Goal: Transaction & Acquisition: Purchase product/service

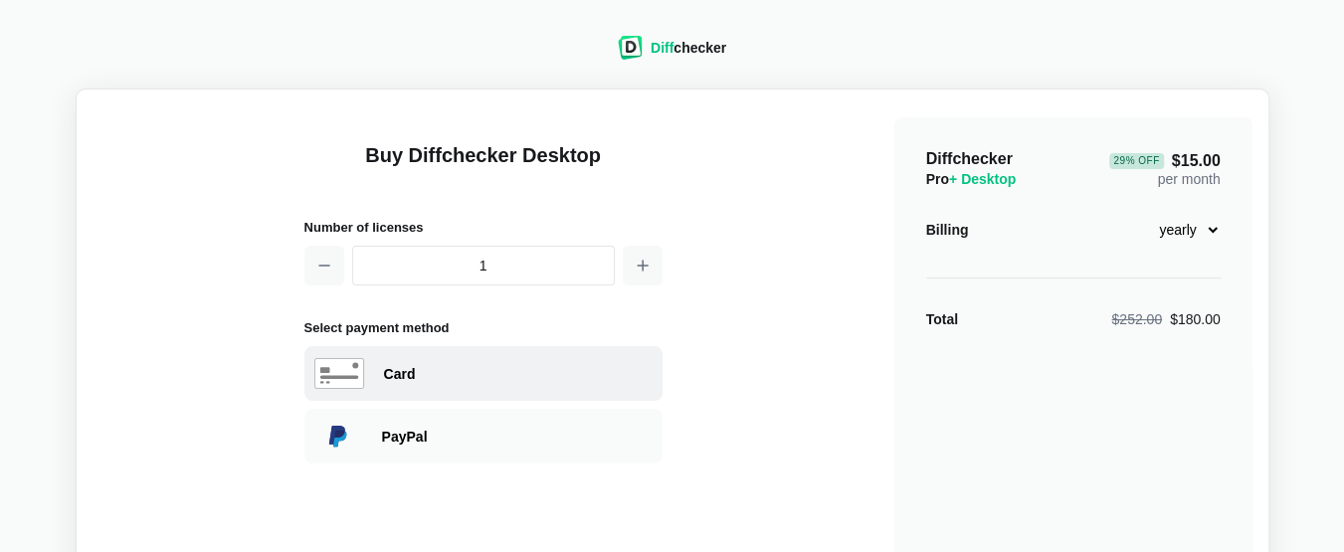
click at [379, 370] on div "Card" at bounding box center [483, 373] width 358 height 55
select select "[GEOGRAPHIC_DATA]"
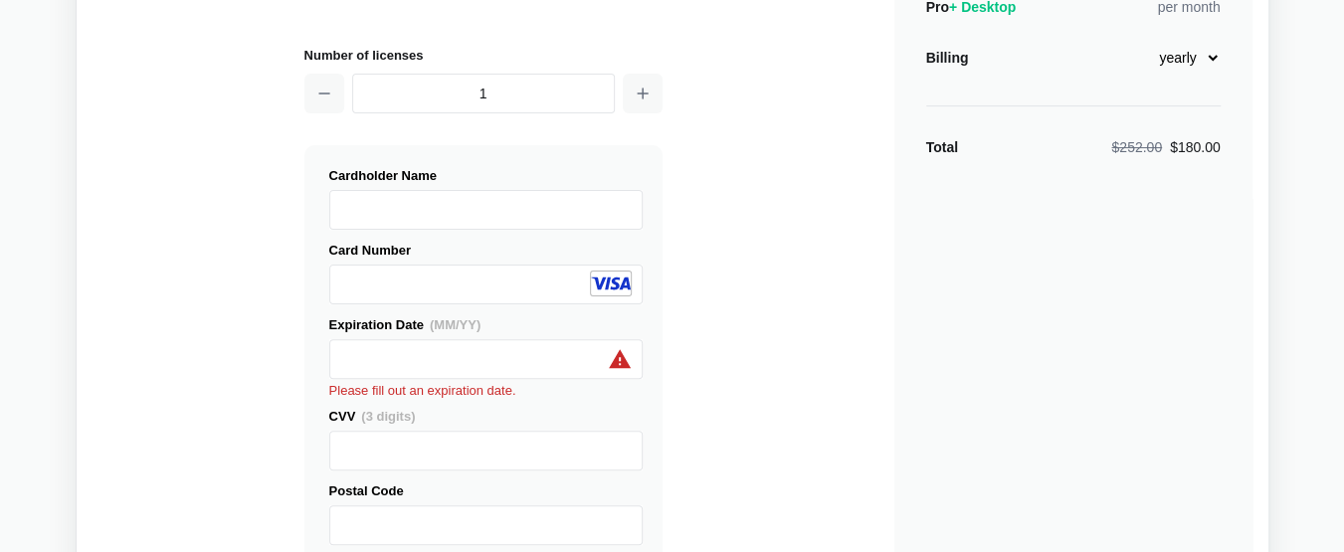
scroll to position [199, 0]
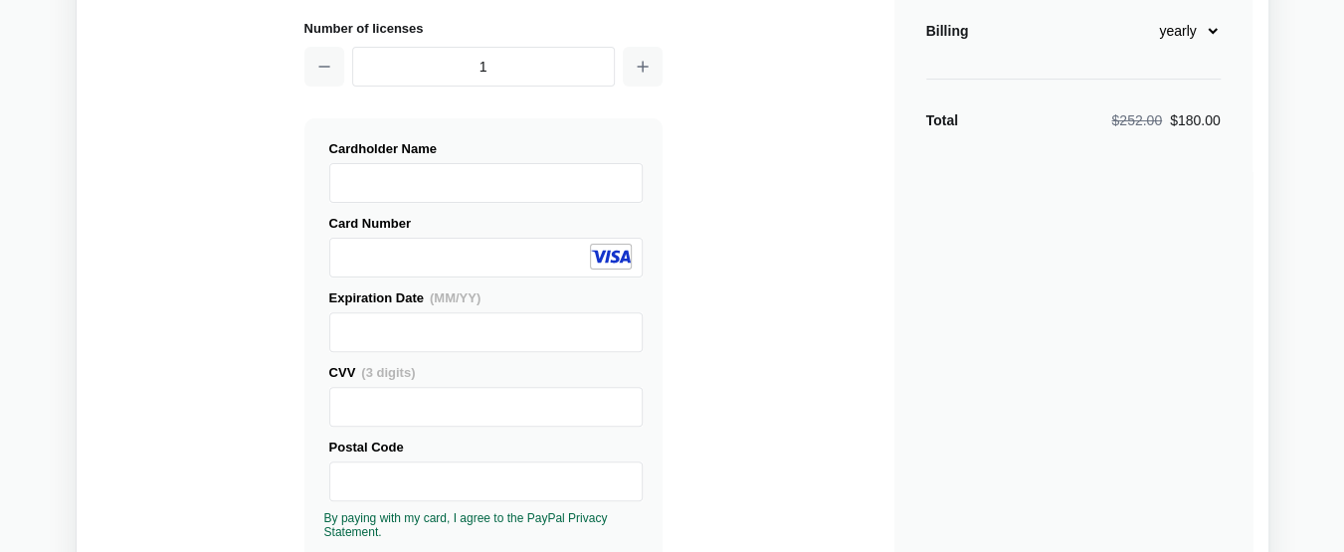
click at [758, 446] on div "Buy Diffchecker Desktop Number of licenses 1 Visa MasterCard Union Pay American…" at bounding box center [673, 559] width 1160 height 1307
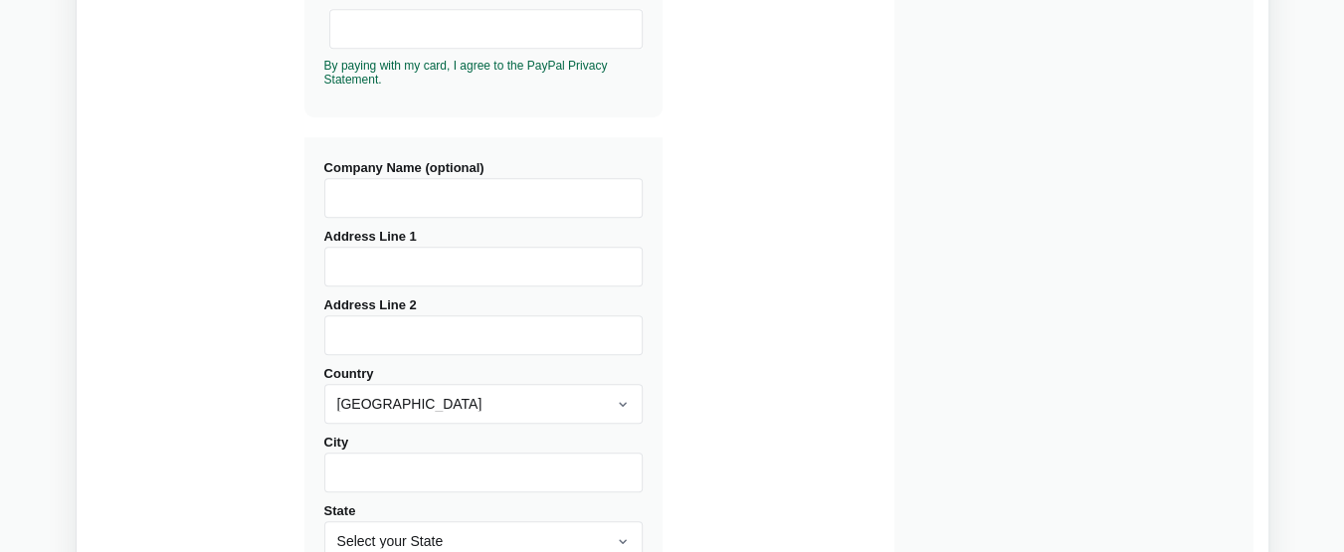
scroll to position [696, 0]
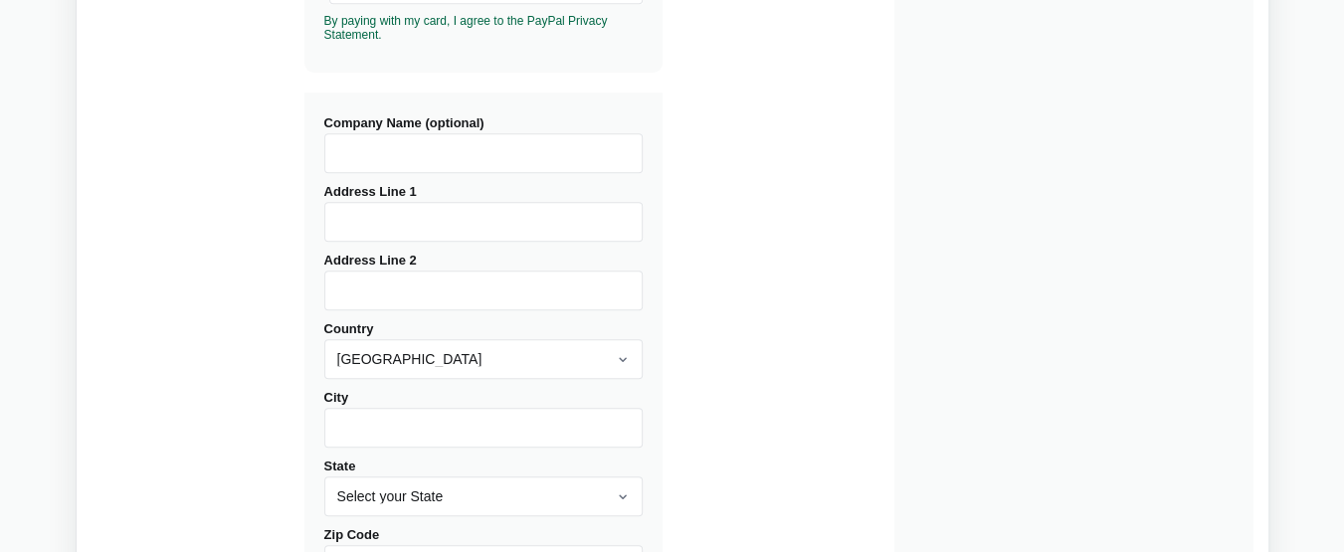
click at [373, 196] on label "Address Line 1" at bounding box center [483, 213] width 318 height 58
click at [373, 202] on input "Address Line 1" at bounding box center [483, 222] width 318 height 40
click at [373, 227] on input "Address Line 1" at bounding box center [483, 222] width 318 height 40
paste input "Ruta Nacional N°9 - Km 280 [GEOGRAPHIC_DATA]"
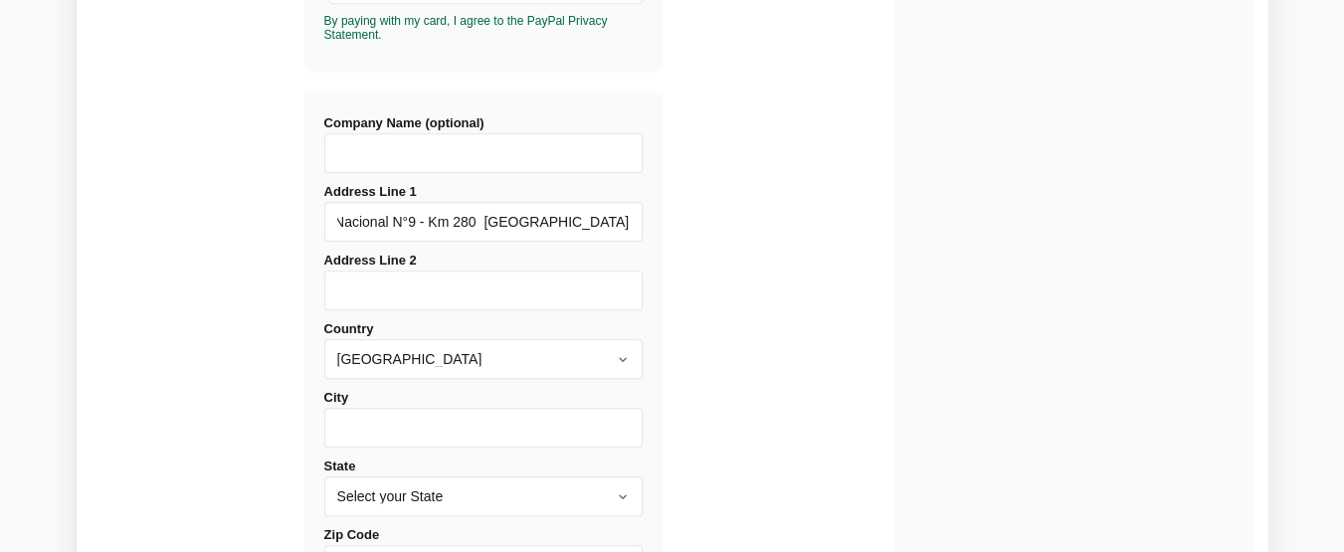
type input "Ruta Nacional N°9 - Km 280 [GEOGRAPHIC_DATA]"
click at [385, 286] on input "Address Line 2" at bounding box center [483, 291] width 318 height 40
paste input "[PERSON_NAME] - [GEOGRAPHIC_DATA] - [GEOGRAPHIC_DATA]"
type input "[PERSON_NAME] - [GEOGRAPHIC_DATA] - [GEOGRAPHIC_DATA]"
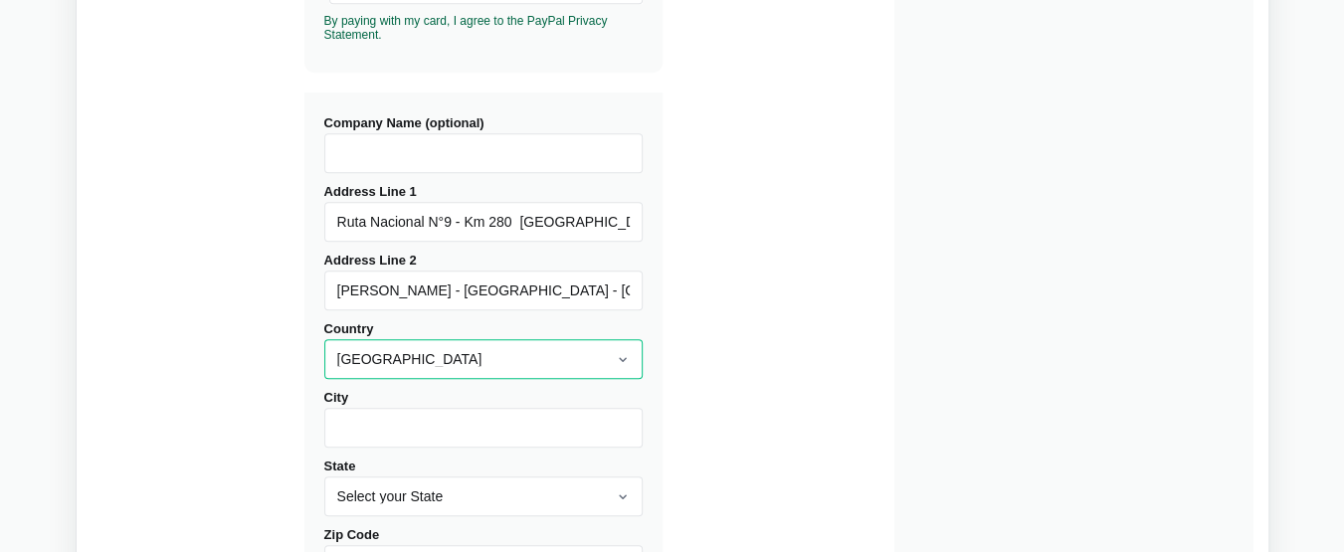
click at [420, 355] on select "[GEOGRAPHIC_DATA] [GEOGRAPHIC_DATA] [GEOGRAPHIC_DATA] [GEOGRAPHIC_DATA] [US_STA…" at bounding box center [483, 359] width 318 height 40
select select "[GEOGRAPHIC_DATA]"
click at [324, 340] on select "[GEOGRAPHIC_DATA] [GEOGRAPHIC_DATA] [GEOGRAPHIC_DATA] [GEOGRAPHIC_DATA] [US_STA…" at bounding box center [483, 359] width 318 height 40
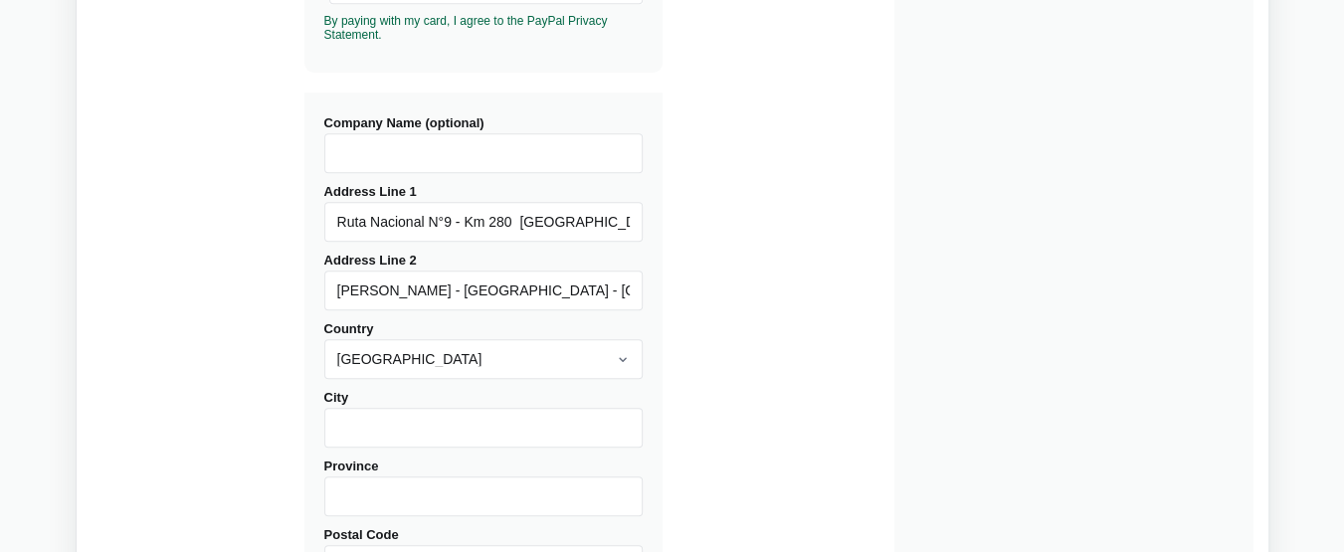
click at [362, 429] on input "City" at bounding box center [483, 428] width 318 height 40
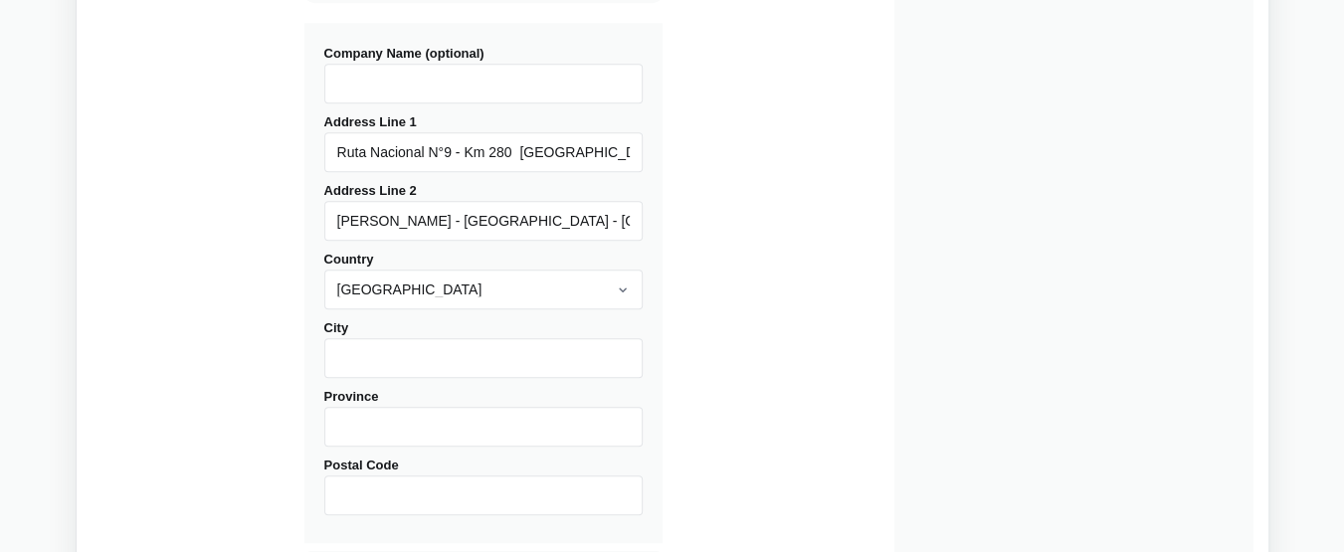
scroll to position [796, 0]
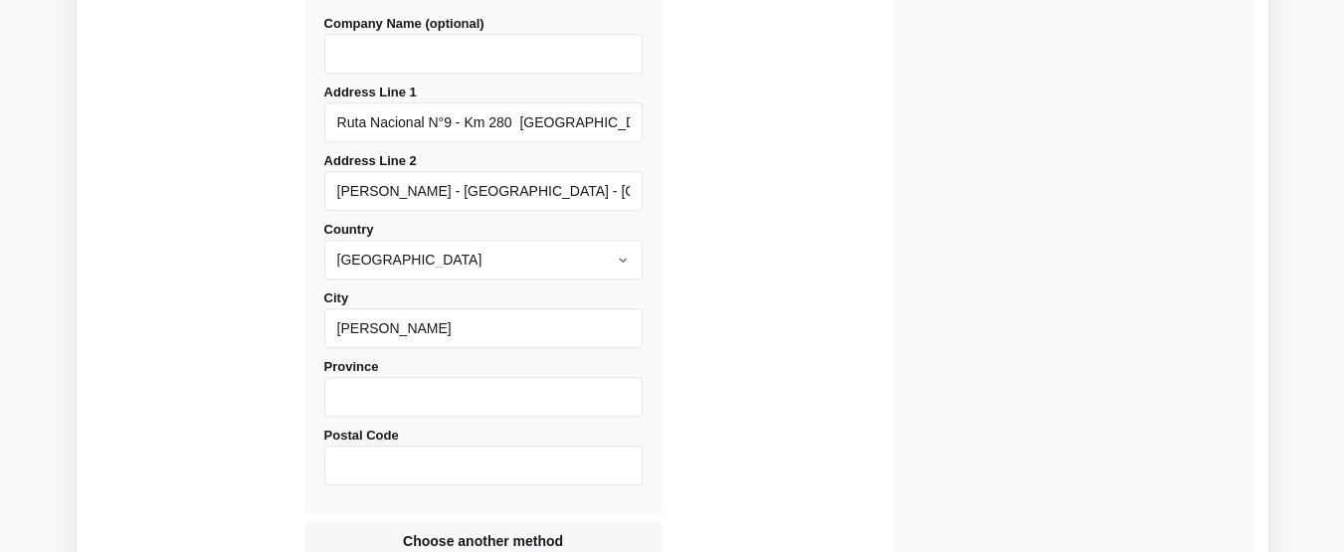
type input "[PERSON_NAME]"
type input "Santa Fe"
type input "2130"
click at [481, 67] on input "Company Name (optional)" at bounding box center [483, 54] width 318 height 40
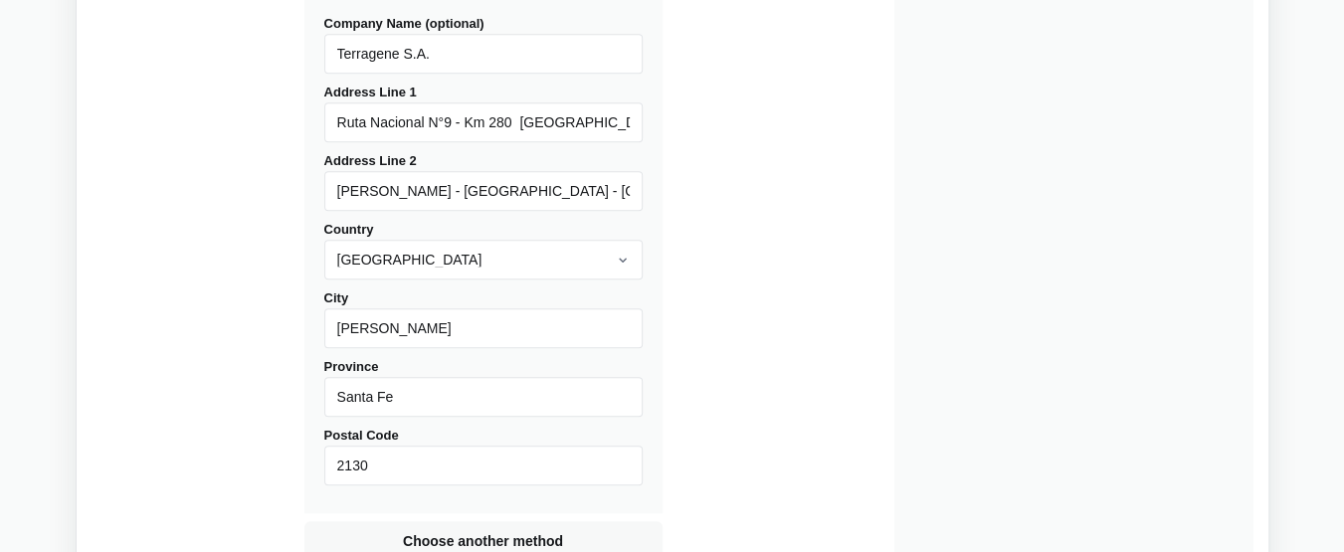
type input "Terragene S.A."
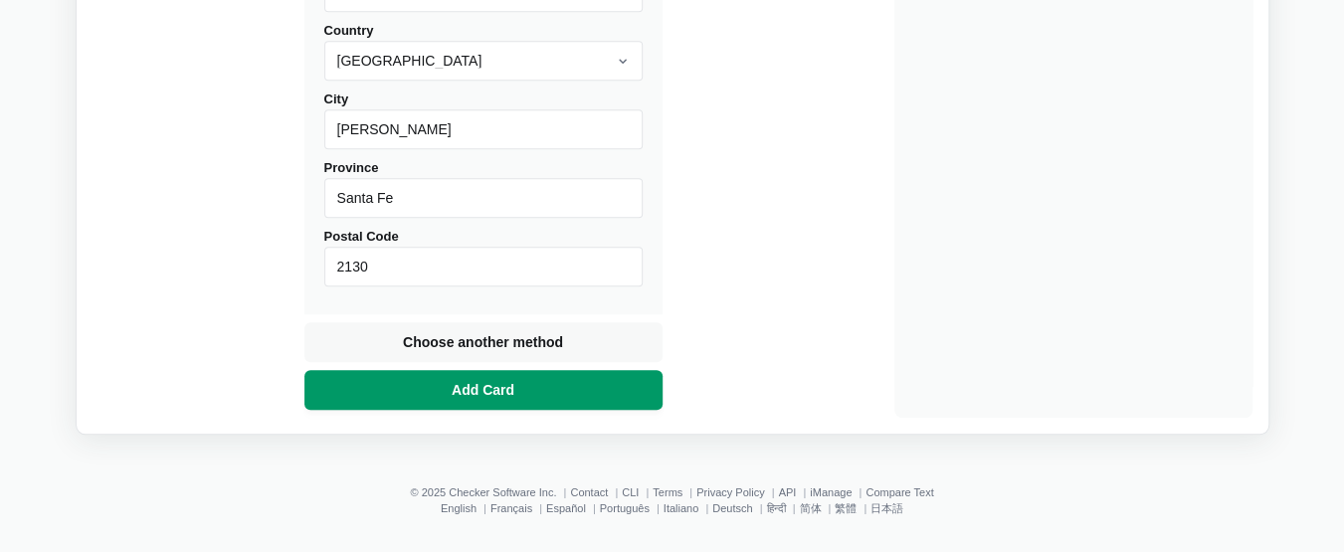
click at [640, 392] on button "Add Card" at bounding box center [483, 390] width 358 height 40
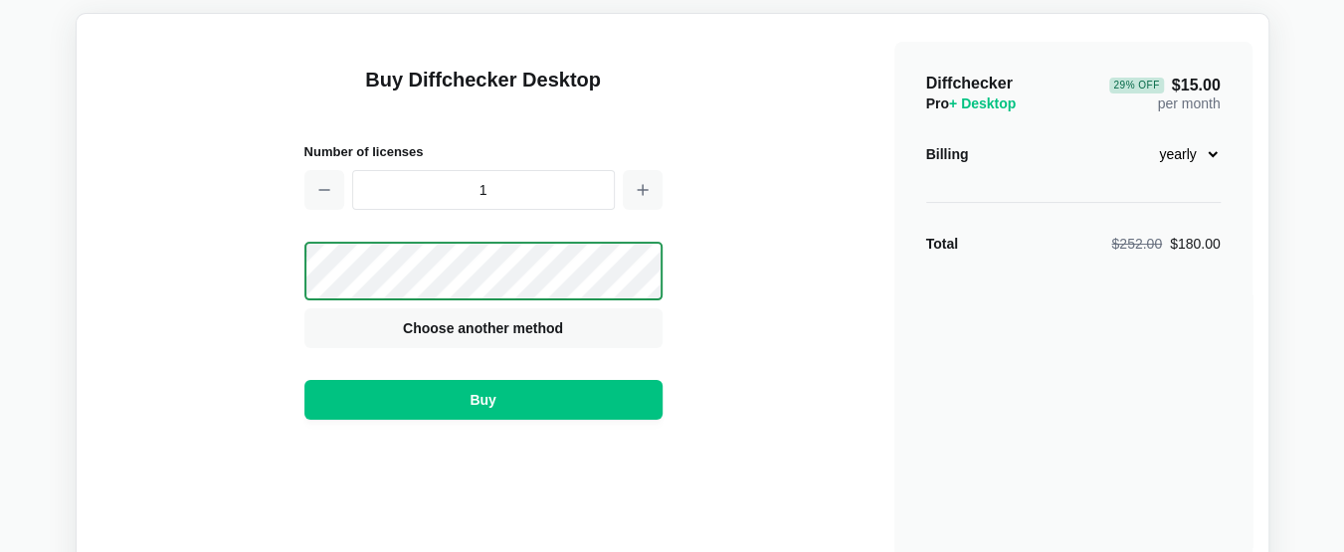
scroll to position [22, 0]
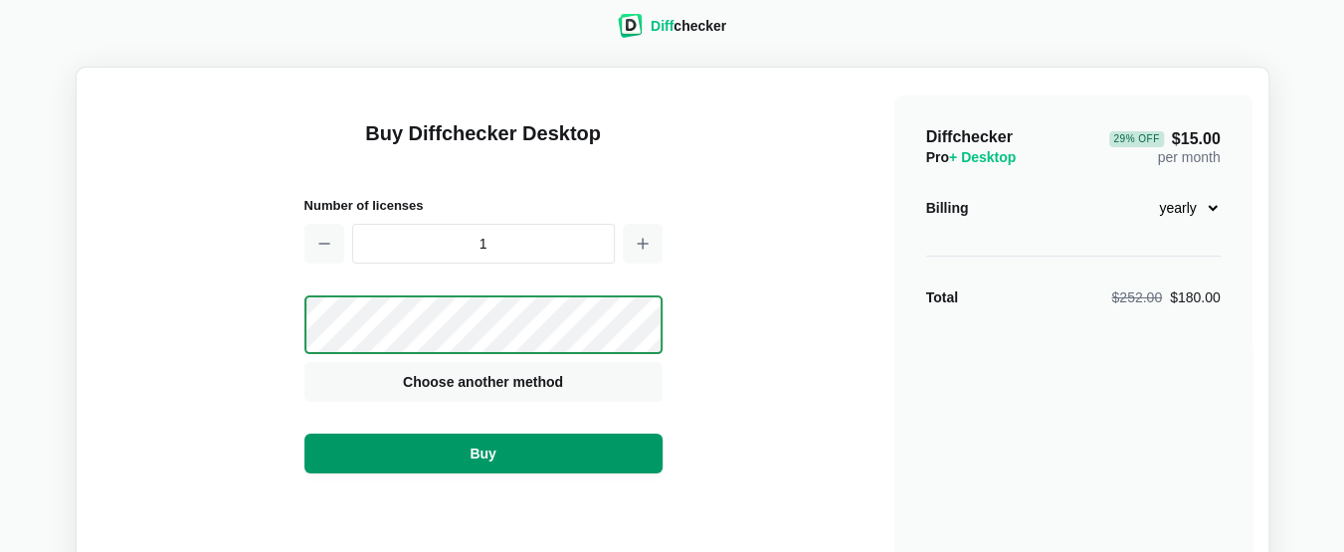
click at [603, 452] on button "Buy" at bounding box center [483, 454] width 358 height 40
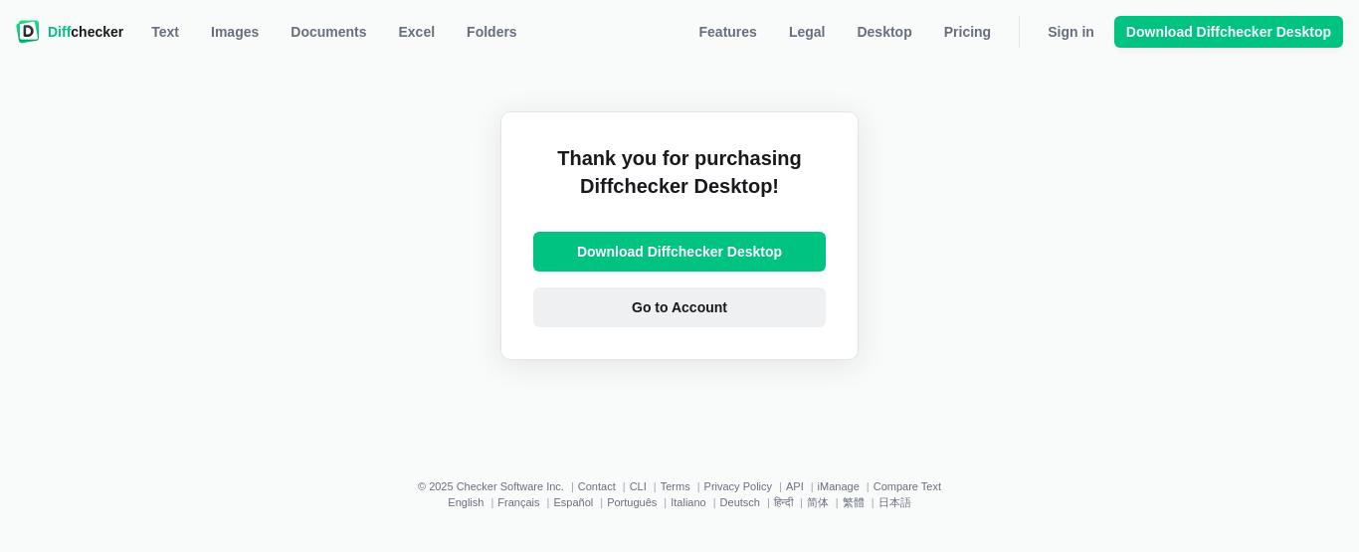
click at [775, 301] on link "Go to Account" at bounding box center [679, 307] width 292 height 40
